Goal: Information Seeking & Learning: Learn about a topic

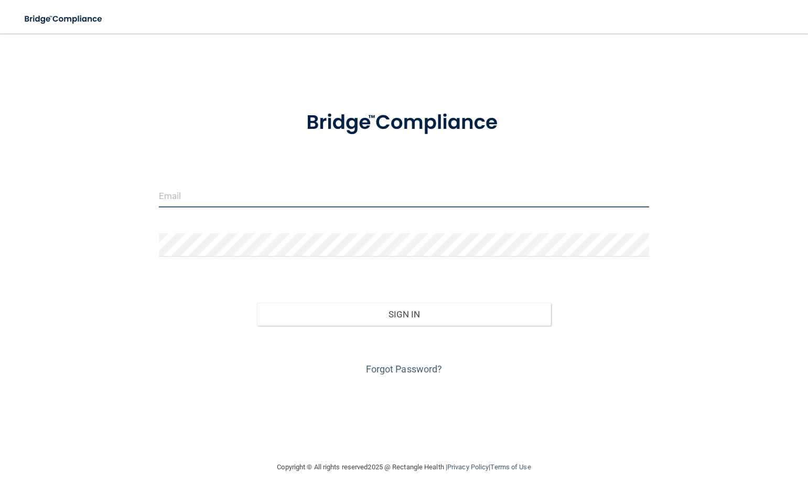
click at [197, 193] on input "email" at bounding box center [404, 196] width 490 height 24
type input "[EMAIL_ADDRESS][DOMAIN_NAME]"
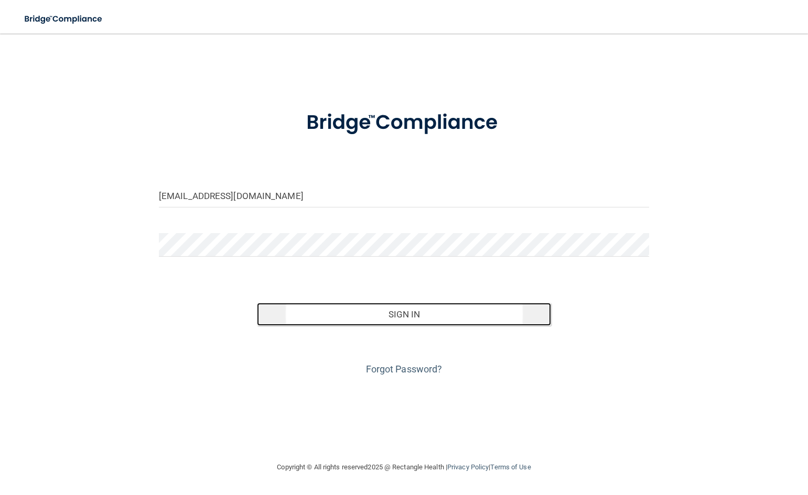
click at [420, 322] on button "Sign In" at bounding box center [404, 314] width 294 height 23
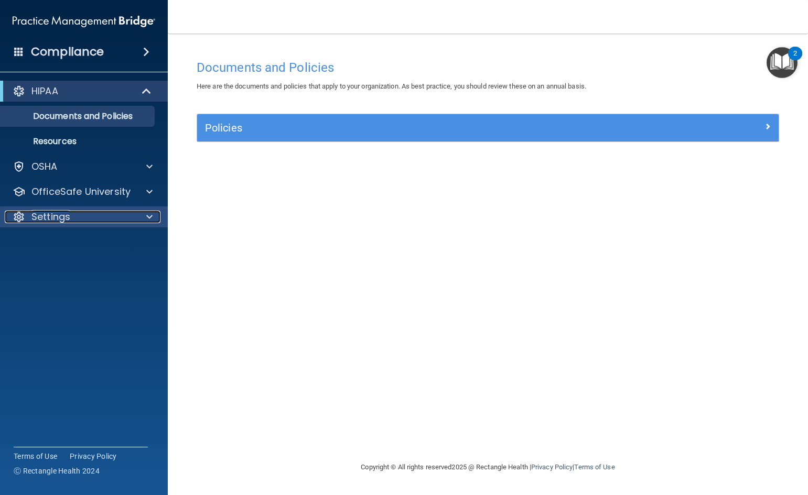
click at [146, 214] on span at bounding box center [149, 217] width 6 height 13
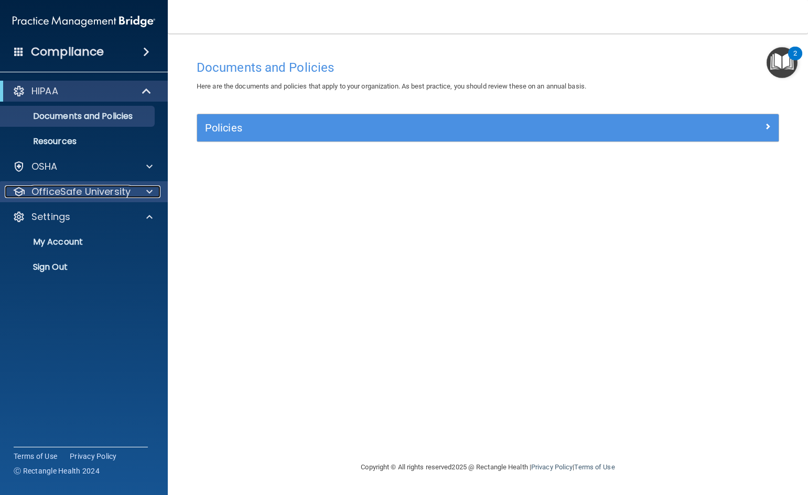
click at [153, 189] on div at bounding box center [148, 192] width 26 height 13
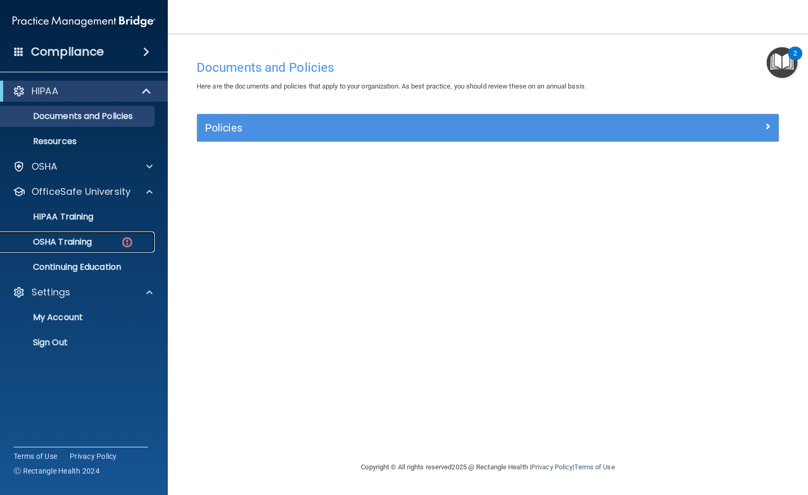
click at [90, 240] on p "OSHA Training" at bounding box center [49, 242] width 85 height 10
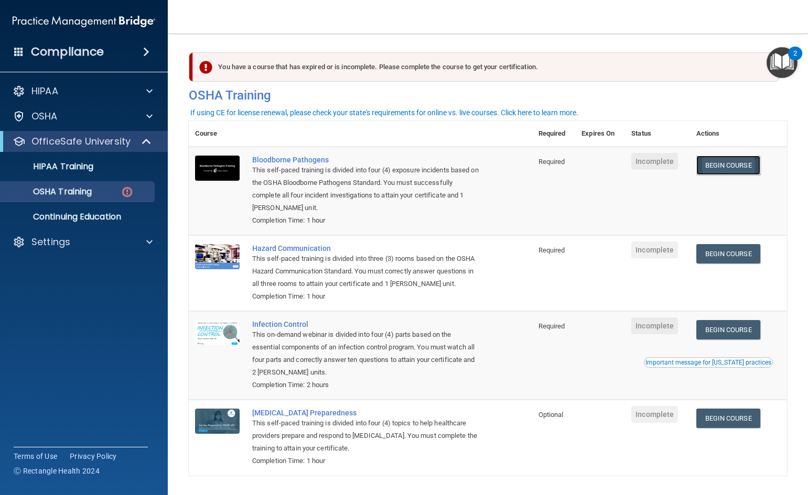
click at [740, 169] on link "Begin Course" at bounding box center [728, 165] width 64 height 19
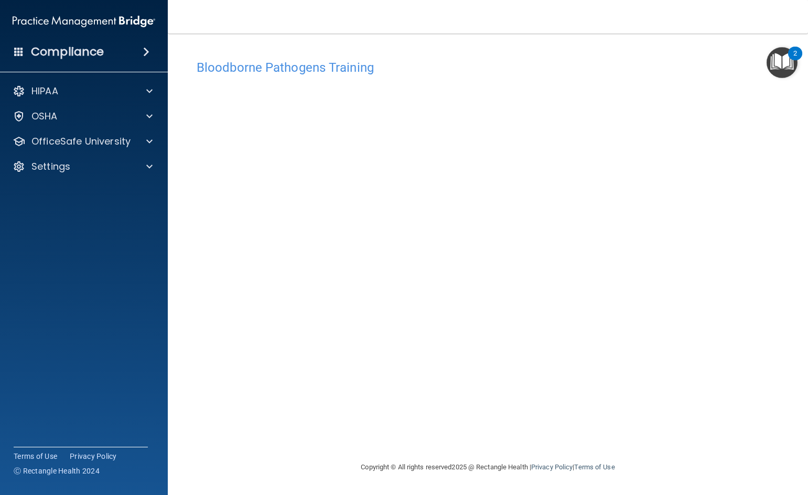
click at [442, 67] on h4 "Bloodborne Pathogens Training" at bounding box center [488, 68] width 582 height 14
